Goal: Communication & Community: Answer question/provide support

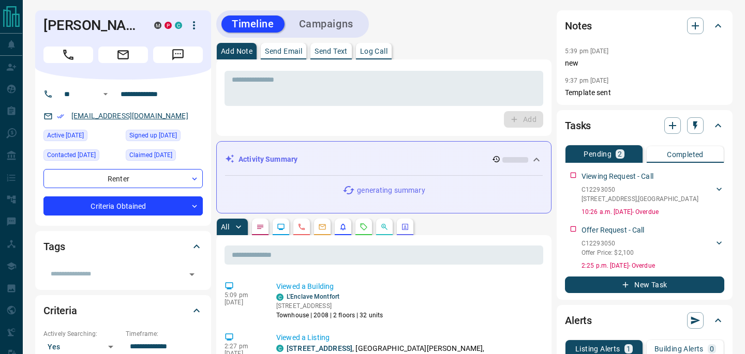
click at [99, 116] on link "[EMAIL_ADDRESS][DOMAIN_NAME]" at bounding box center [129, 116] width 117 height 8
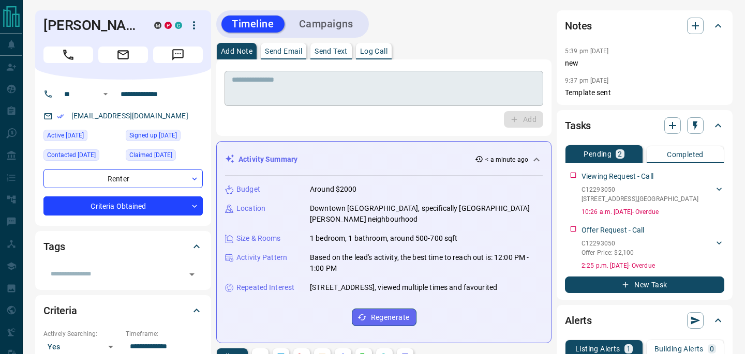
click at [288, 87] on textarea at bounding box center [384, 89] width 304 height 26
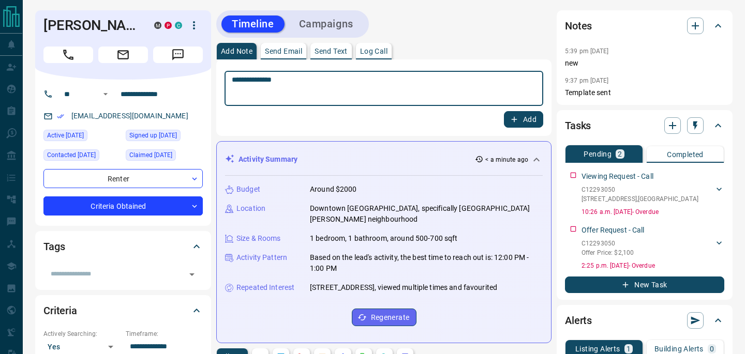
type textarea "**********"
click at [527, 122] on button "Add" at bounding box center [523, 119] width 39 height 17
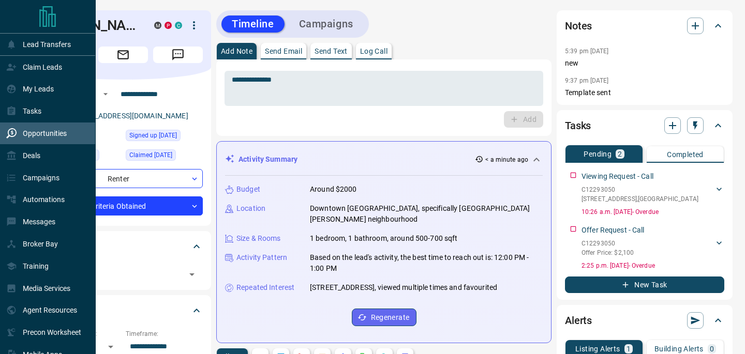
click at [40, 124] on div "Opportunities" at bounding box center [48, 134] width 96 height 22
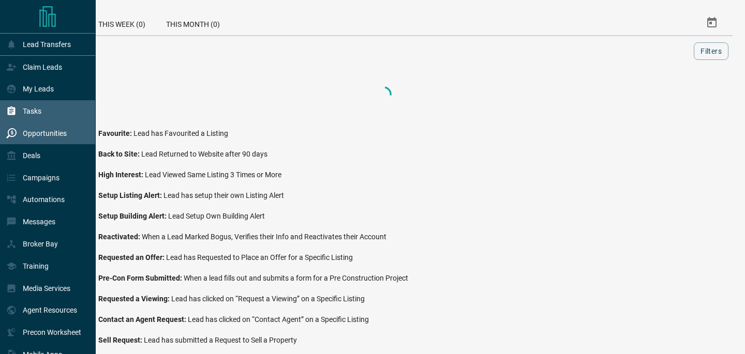
click at [37, 108] on p "Tasks" at bounding box center [32, 111] width 19 height 8
